Goal: Task Accomplishment & Management: Use online tool/utility

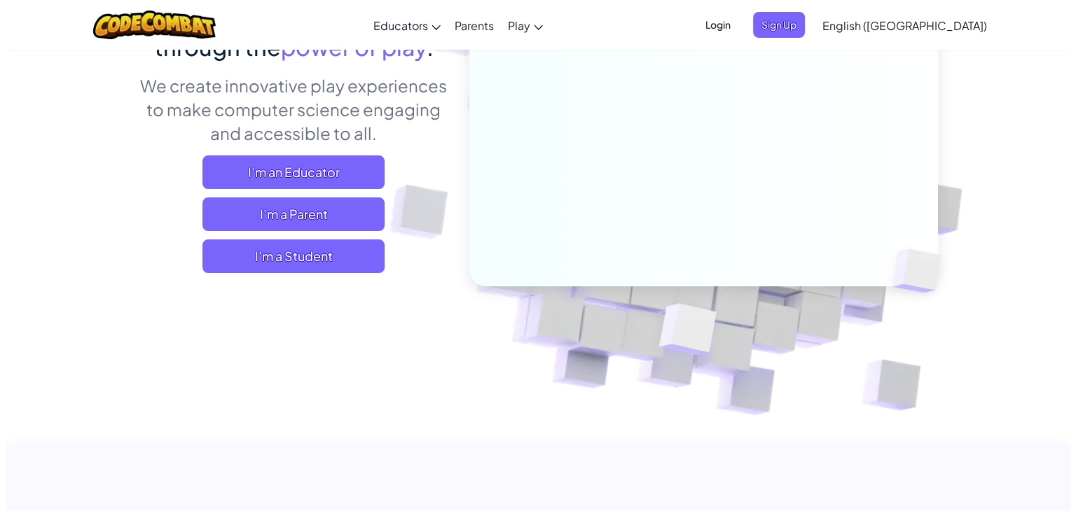
scroll to position [196, 0]
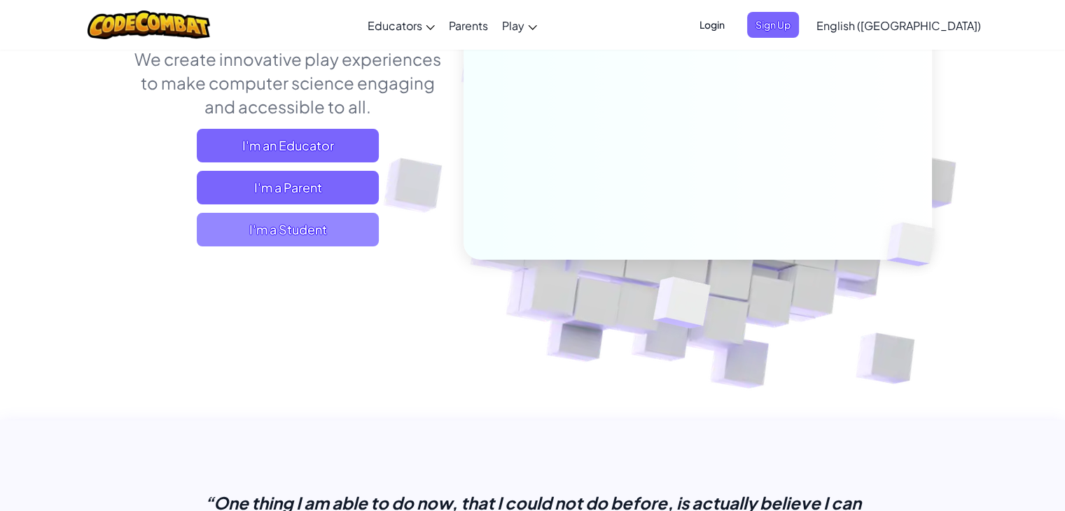
click at [321, 225] on span "I'm a Student" at bounding box center [288, 230] width 182 height 34
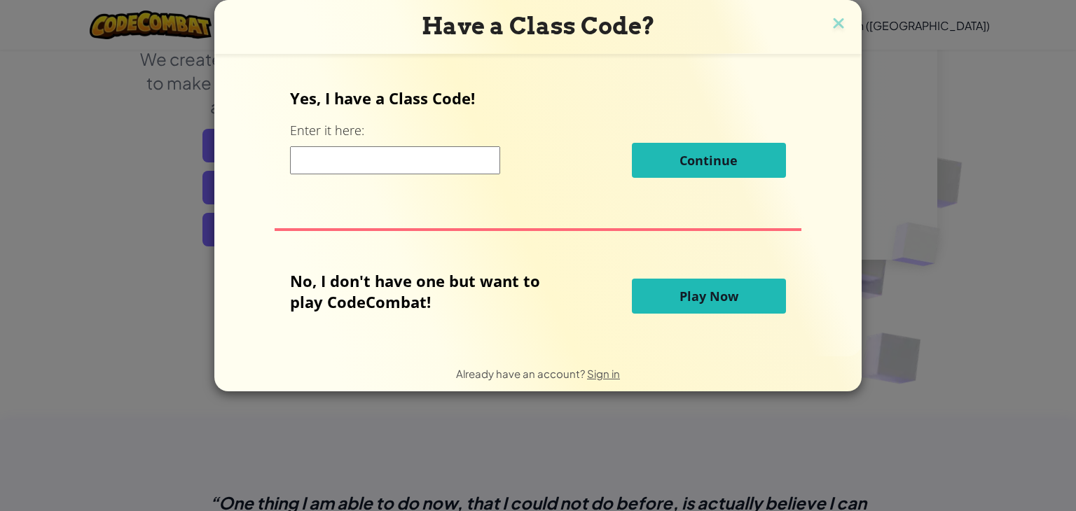
click at [667, 298] on button "Play Now" at bounding box center [709, 296] width 154 height 35
